Goal: Check status: Check status

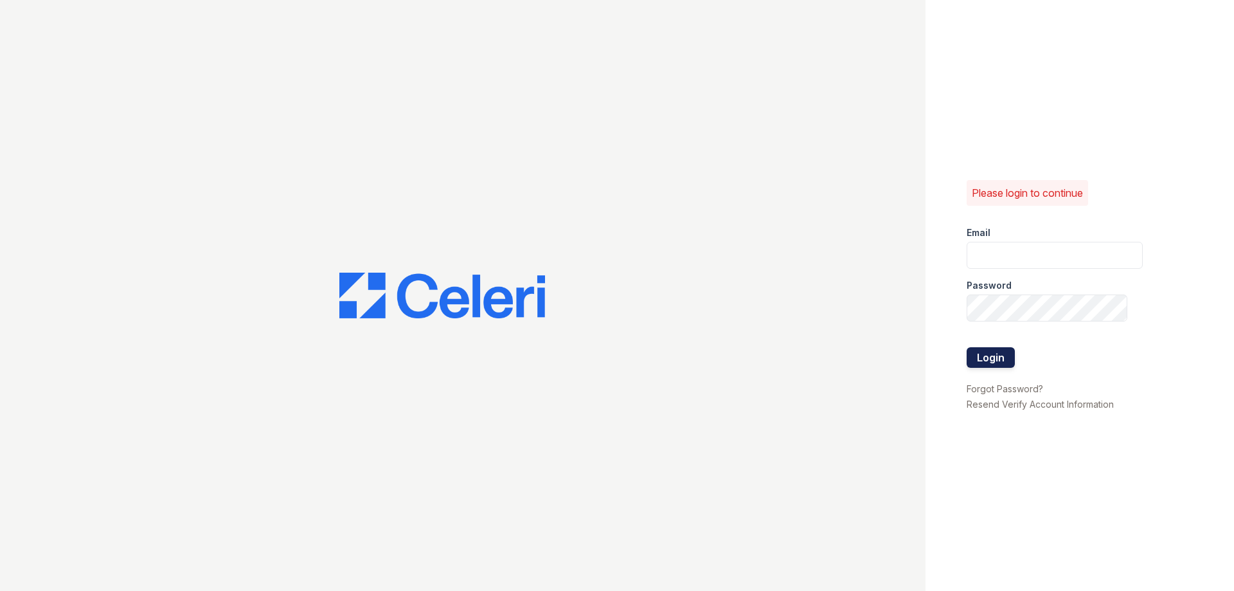
type input "[DOMAIN_NAME][EMAIL_ADDRESS][DOMAIN_NAME]"
click at [1007, 351] on button "Login" at bounding box center [991, 357] width 48 height 21
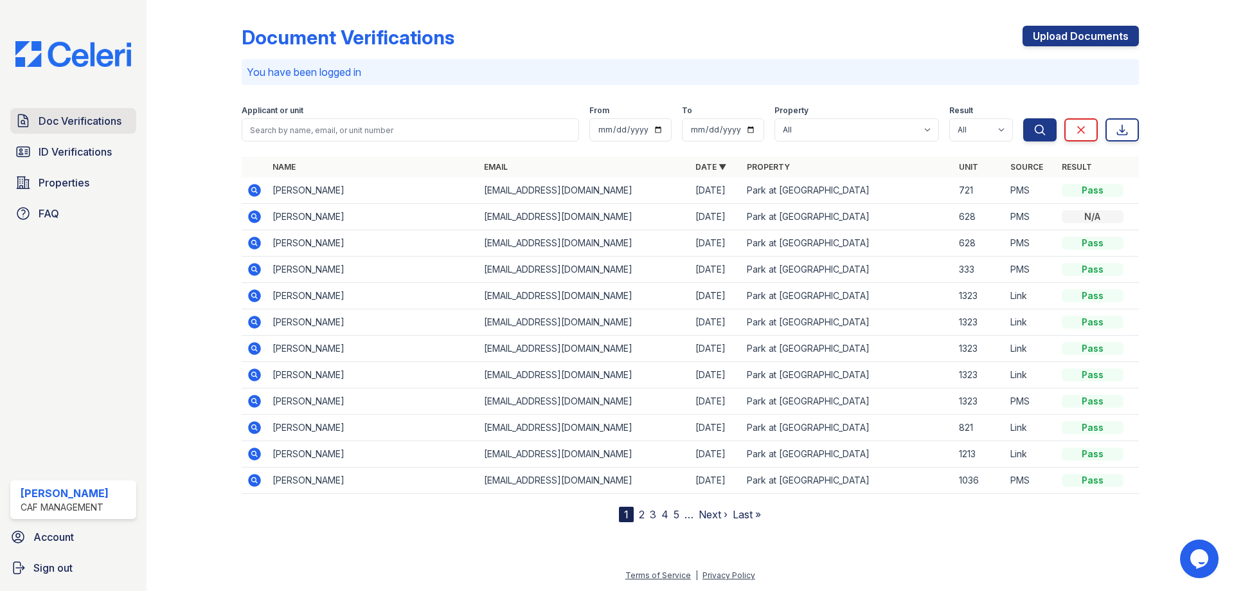
click at [120, 127] on span "Doc Verifications" at bounding box center [80, 120] width 83 height 15
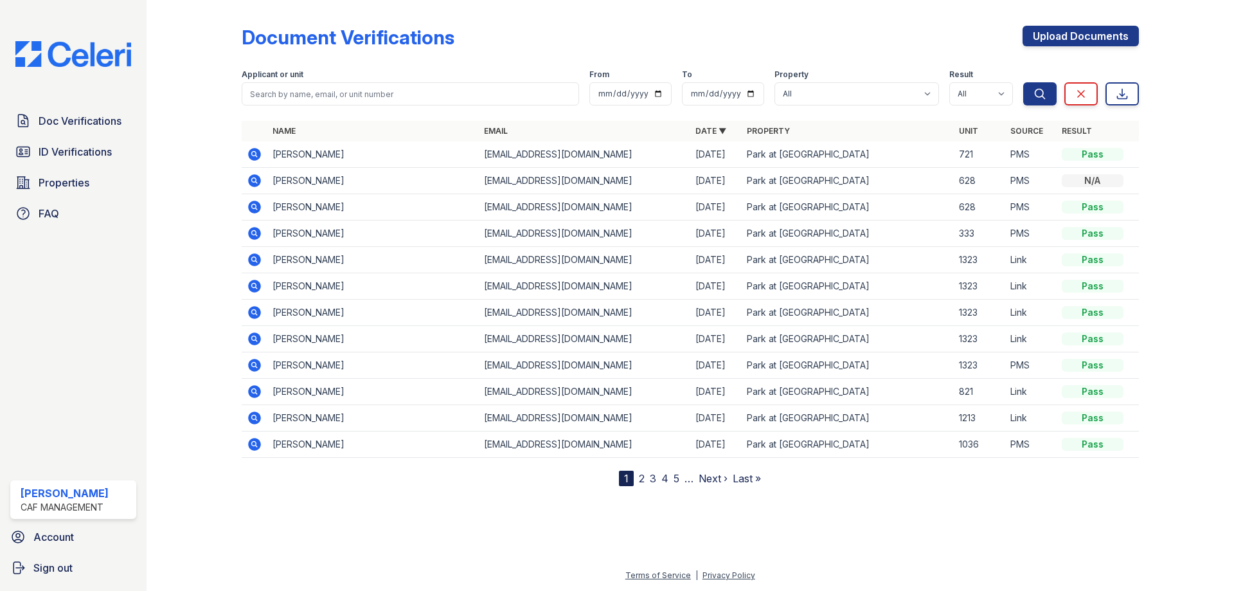
click at [109, 124] on span "Doc Verifications" at bounding box center [80, 120] width 83 height 15
click at [95, 144] on span "ID Verifications" at bounding box center [75, 151] width 73 height 15
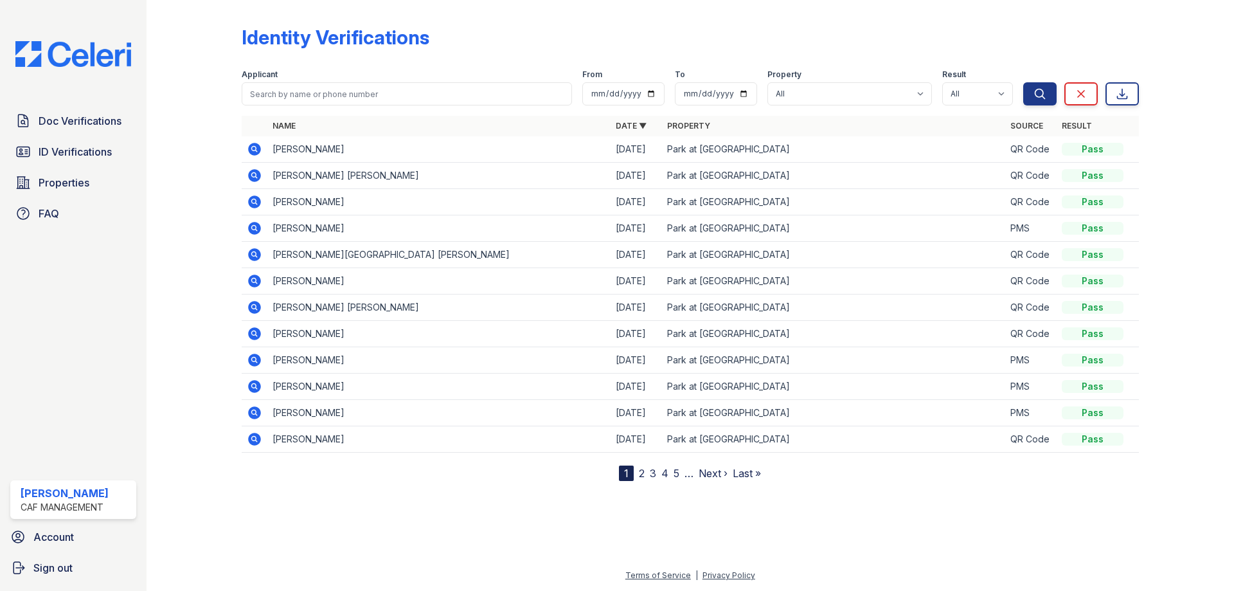
click at [367, 159] on td "[PERSON_NAME]" at bounding box center [438, 149] width 343 height 26
click at [367, 186] on td "[PERSON_NAME] [PERSON_NAME]" at bounding box center [438, 176] width 343 height 26
click at [366, 159] on td "[PERSON_NAME]" at bounding box center [438, 149] width 343 height 26
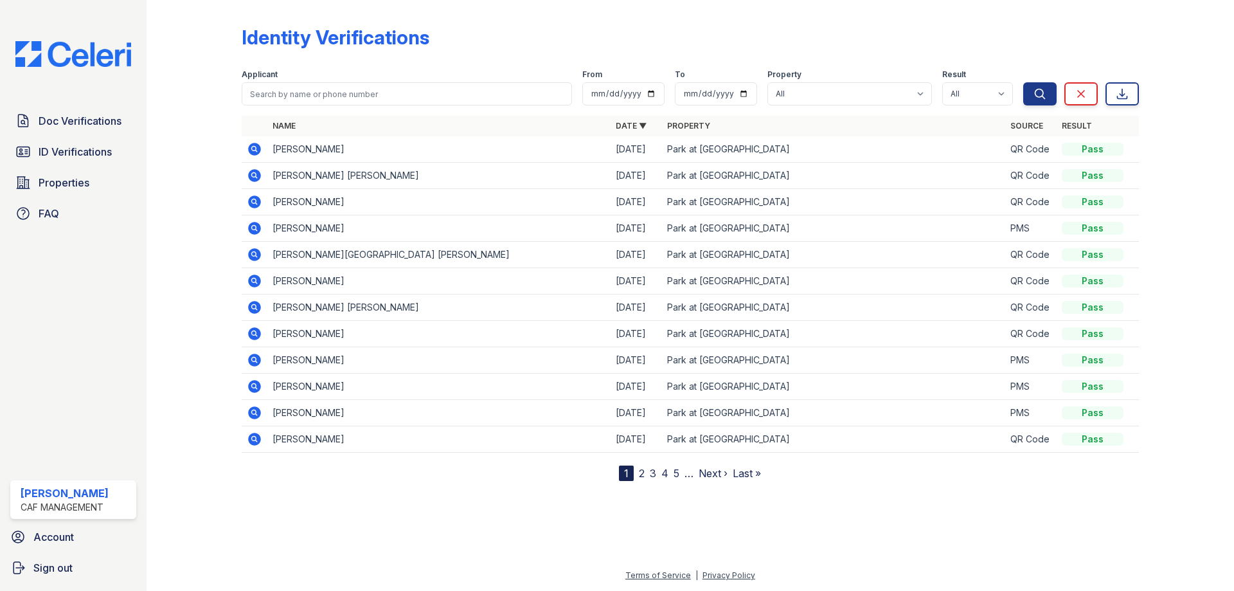
click at [366, 159] on td "[PERSON_NAME]" at bounding box center [438, 149] width 343 height 26
click at [354, 183] on td "[PERSON_NAME] [PERSON_NAME]" at bounding box center [438, 176] width 343 height 26
